Goal: Find specific page/section: Find specific page/section

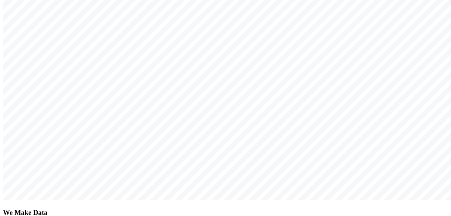
scroll to position [155, 0]
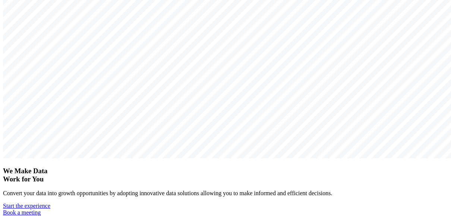
scroll to position [200, 0]
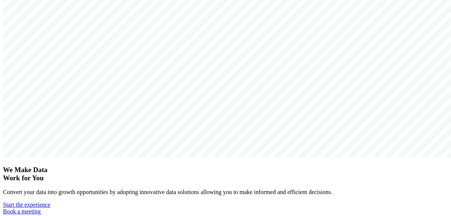
drag, startPoint x: 38, startPoint y: 17, endPoint x: 352, endPoint y: 164, distance: 346.2
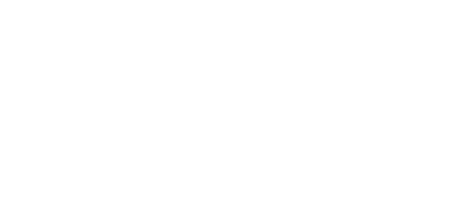
scroll to position [3387, 0]
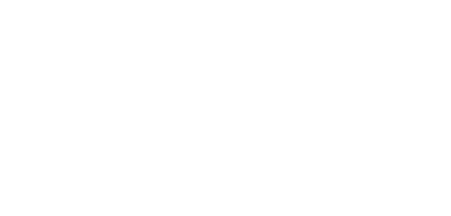
scroll to position [3628, 0]
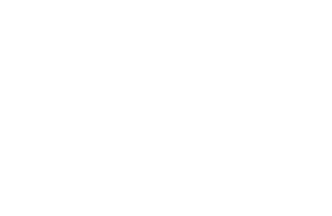
scroll to position [4878, 0]
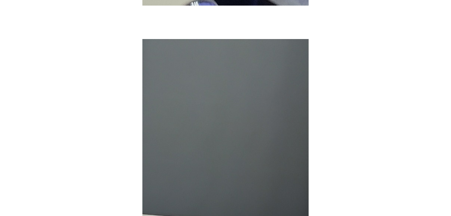
scroll to position [3628, 0]
